Goal: Task Accomplishment & Management: Manage account settings

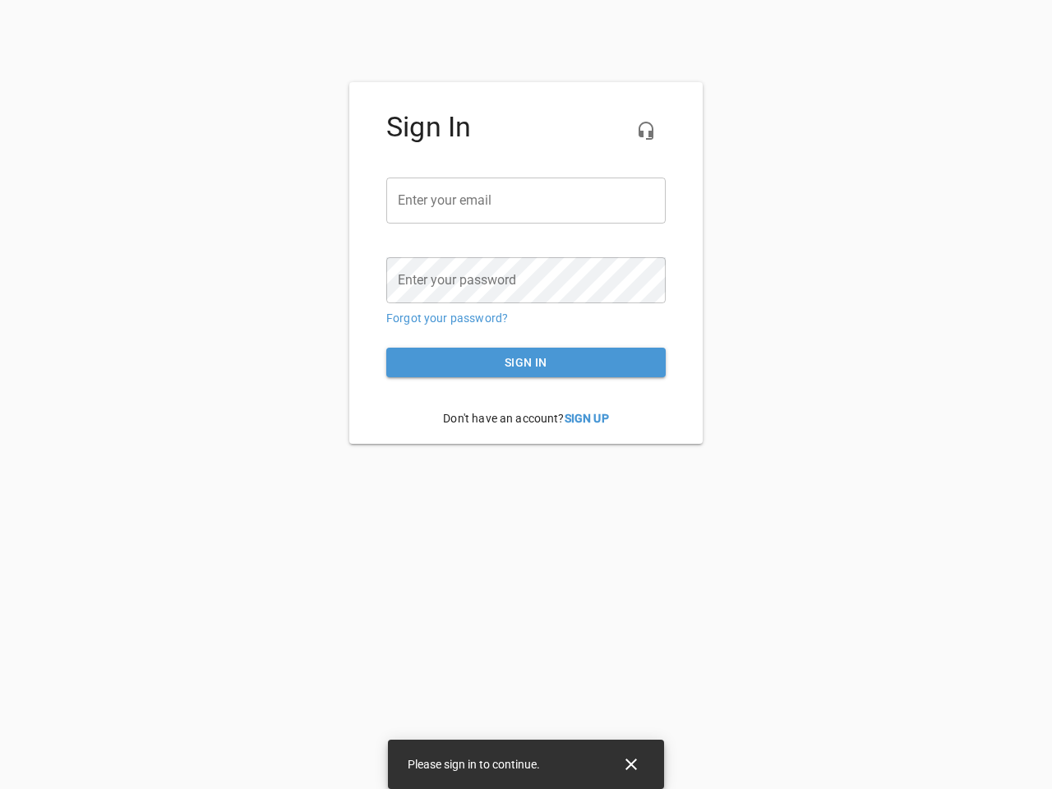
click at [646, 131] on icon "button" at bounding box center [646, 131] width 20 height 20
click at [526, 201] on input "email" at bounding box center [525, 201] width 279 height 46
click at [631, 764] on icon "Close" at bounding box center [632, 765] width 12 height 12
